Goal: Task Accomplishment & Management: Manage account settings

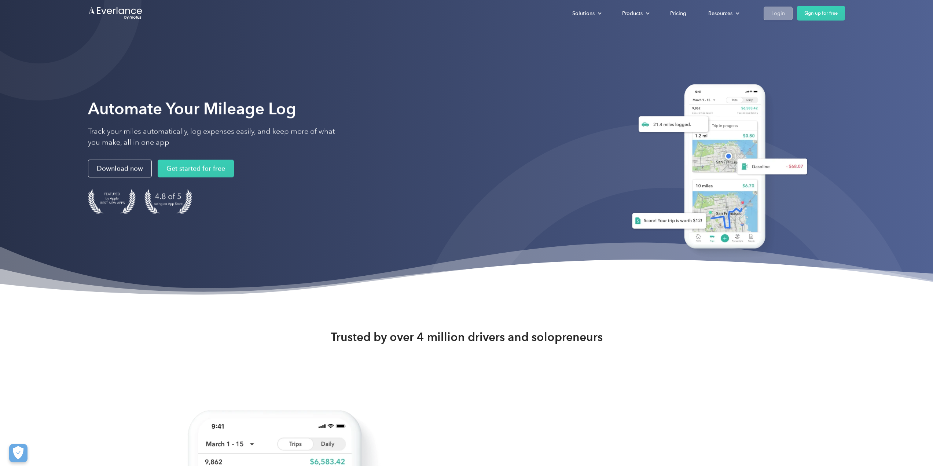
click at [775, 13] on div "Login" at bounding box center [779, 13] width 14 height 9
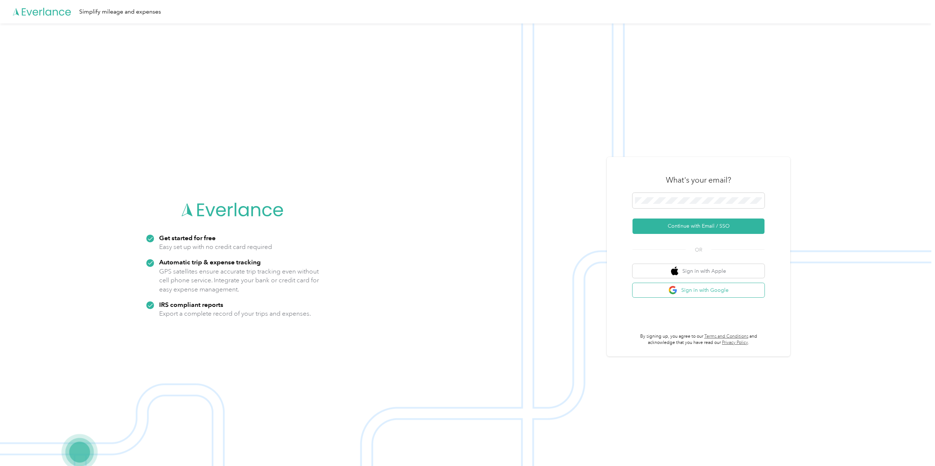
click at [719, 294] on button "Sign in with Google" at bounding box center [699, 290] width 132 height 14
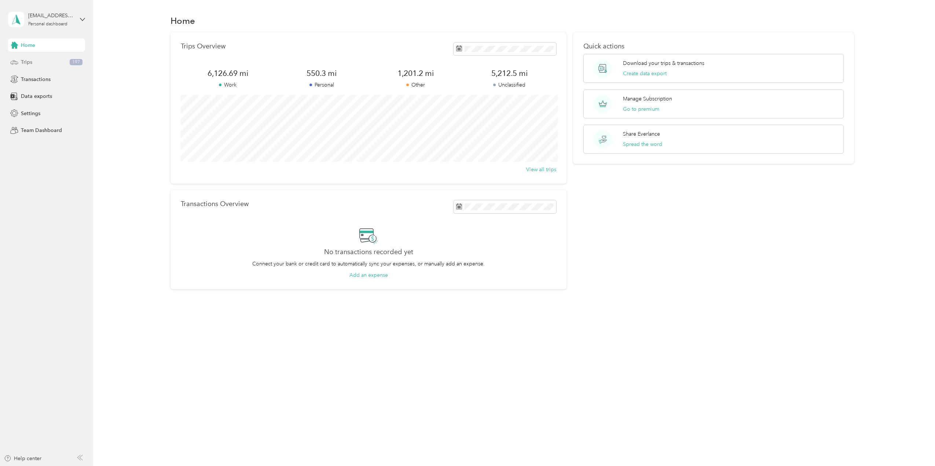
click at [30, 66] on span "Trips" at bounding box center [26, 62] width 11 height 8
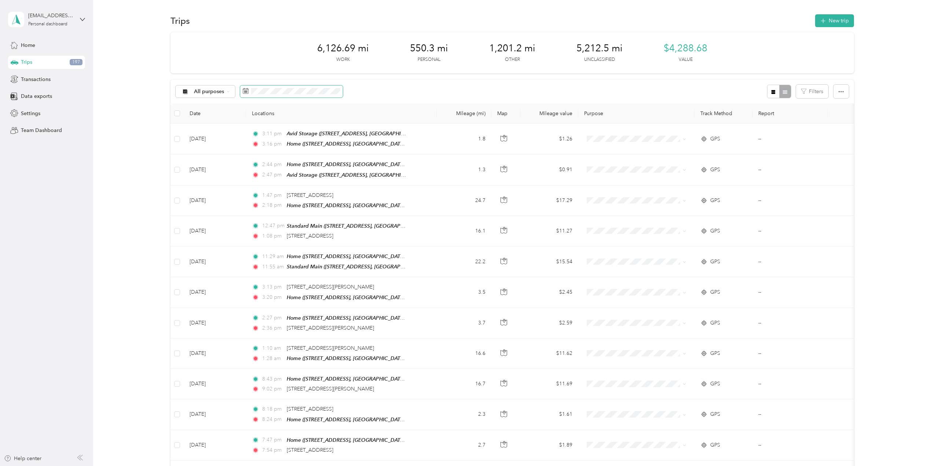
click at [236, 89] on div "All purposes" at bounding box center [259, 92] width 167 height 14
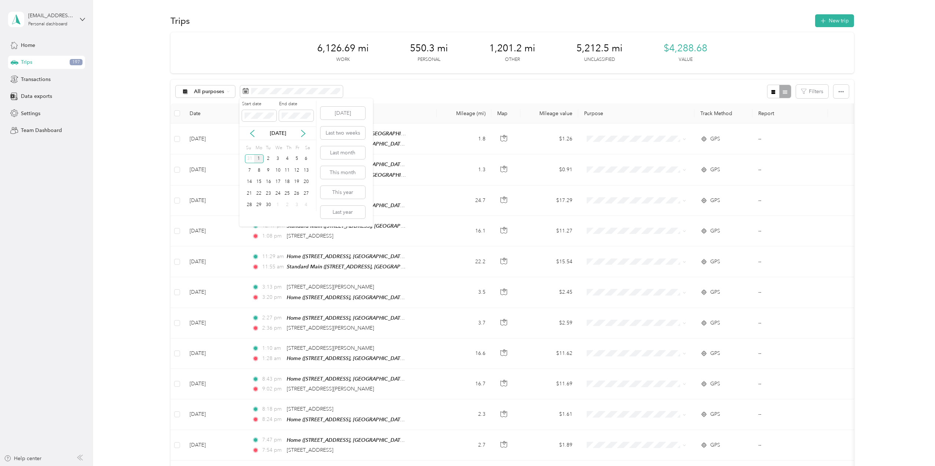
drag, startPoint x: 258, startPoint y: 133, endPoint x: 246, endPoint y: 135, distance: 11.8
click at [254, 133] on div "[DATE]" at bounding box center [277, 133] width 77 height 8
click at [246, 135] on div "[DATE]" at bounding box center [277, 133] width 77 height 8
click at [249, 133] on icon at bounding box center [252, 133] width 7 height 7
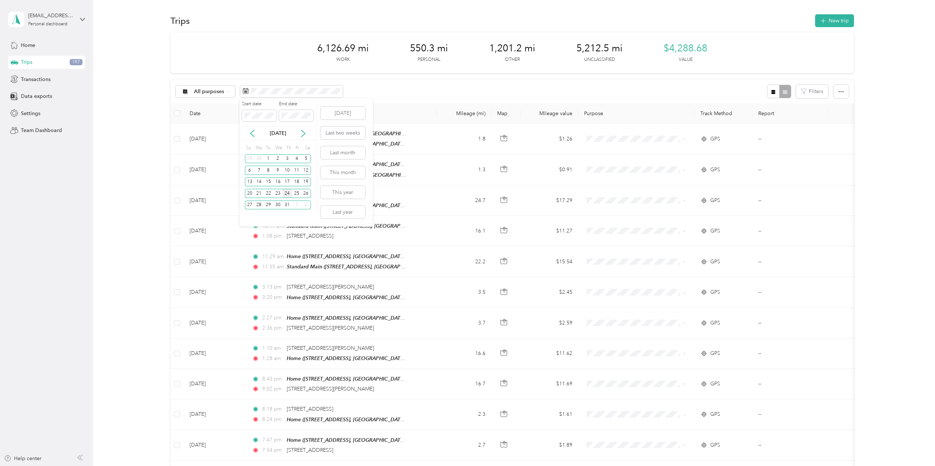
click at [286, 193] on div "24" at bounding box center [287, 193] width 10 height 9
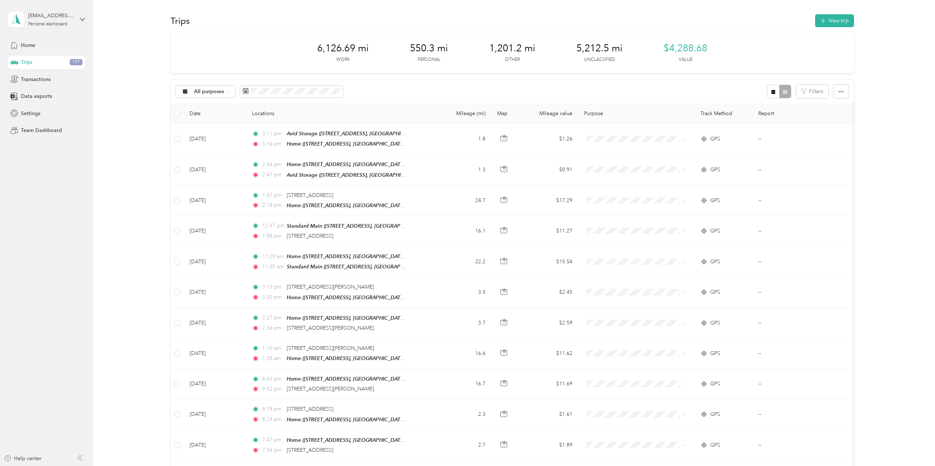
click at [84, 254] on aside "[EMAIL_ADDRESS][DOMAIN_NAME] Personal dashboard Home Trips 197 Transactions Dat…" at bounding box center [46, 233] width 93 height 466
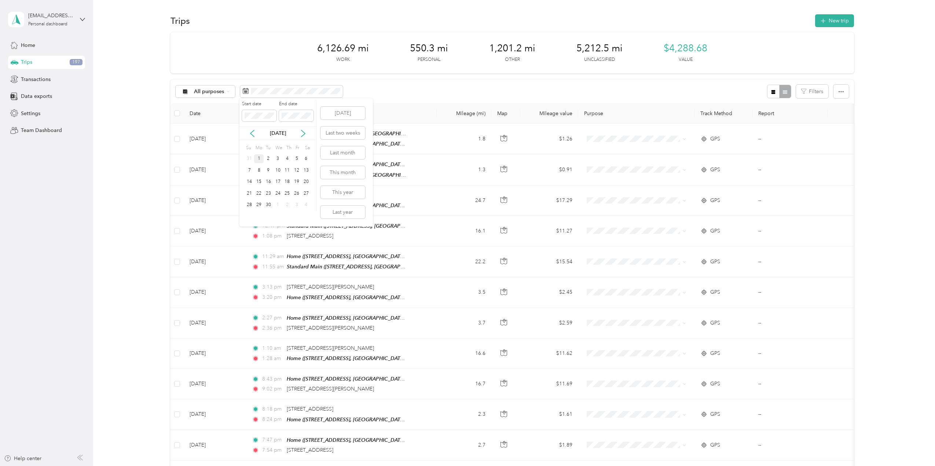
click at [253, 140] on div "[DATE]" at bounding box center [277, 134] width 77 height 14
click at [249, 137] on icon at bounding box center [252, 133] width 7 height 7
click at [287, 194] on div "24" at bounding box center [287, 193] width 10 height 9
